Goal: Use online tool/utility: Utilize a website feature to perform a specific function

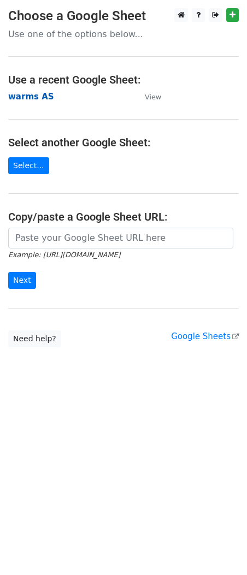
click at [35, 95] on strong "warms AS" at bounding box center [31, 97] width 46 height 10
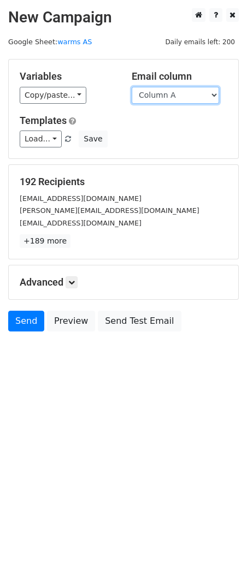
click at [169, 94] on select "Column A Column B Column C Column D Column E Column F Column G Column H Column …" at bounding box center [175, 95] width 87 height 17
select select "Column E"
click at [132, 87] on select "Column A Column B Column C Column D Column E Column F Column G Column H Column …" at bounding box center [175, 95] width 87 height 17
